Goal: Navigation & Orientation: Go to known website

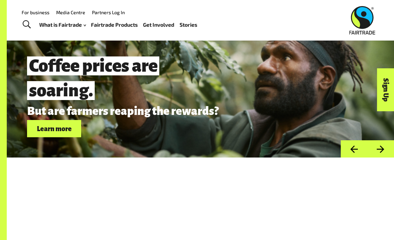
scroll to position [1754, 0]
